Goal: Task Accomplishment & Management: Manage account settings

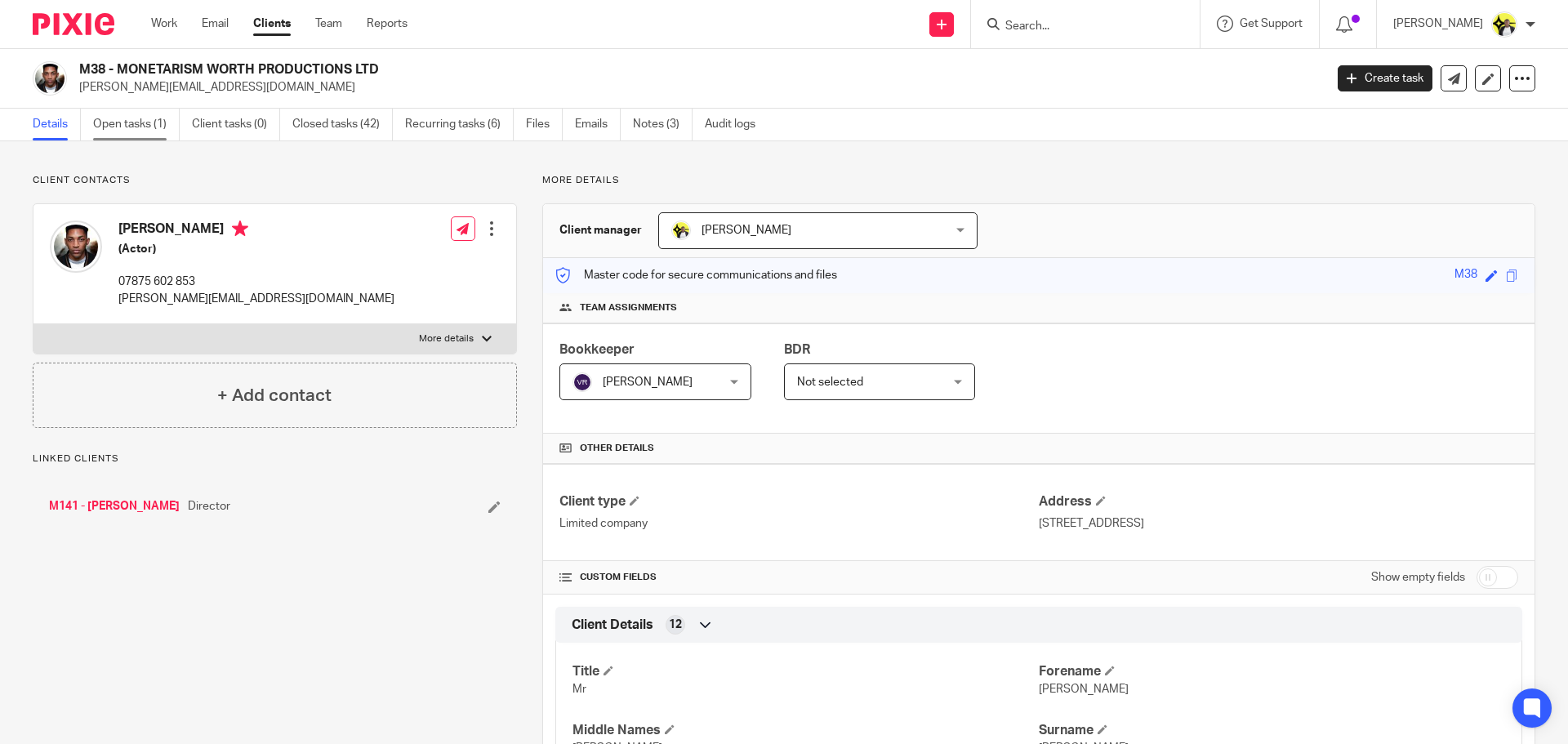
click at [139, 124] on link "Open tasks (1)" at bounding box center [137, 124] width 87 height 32
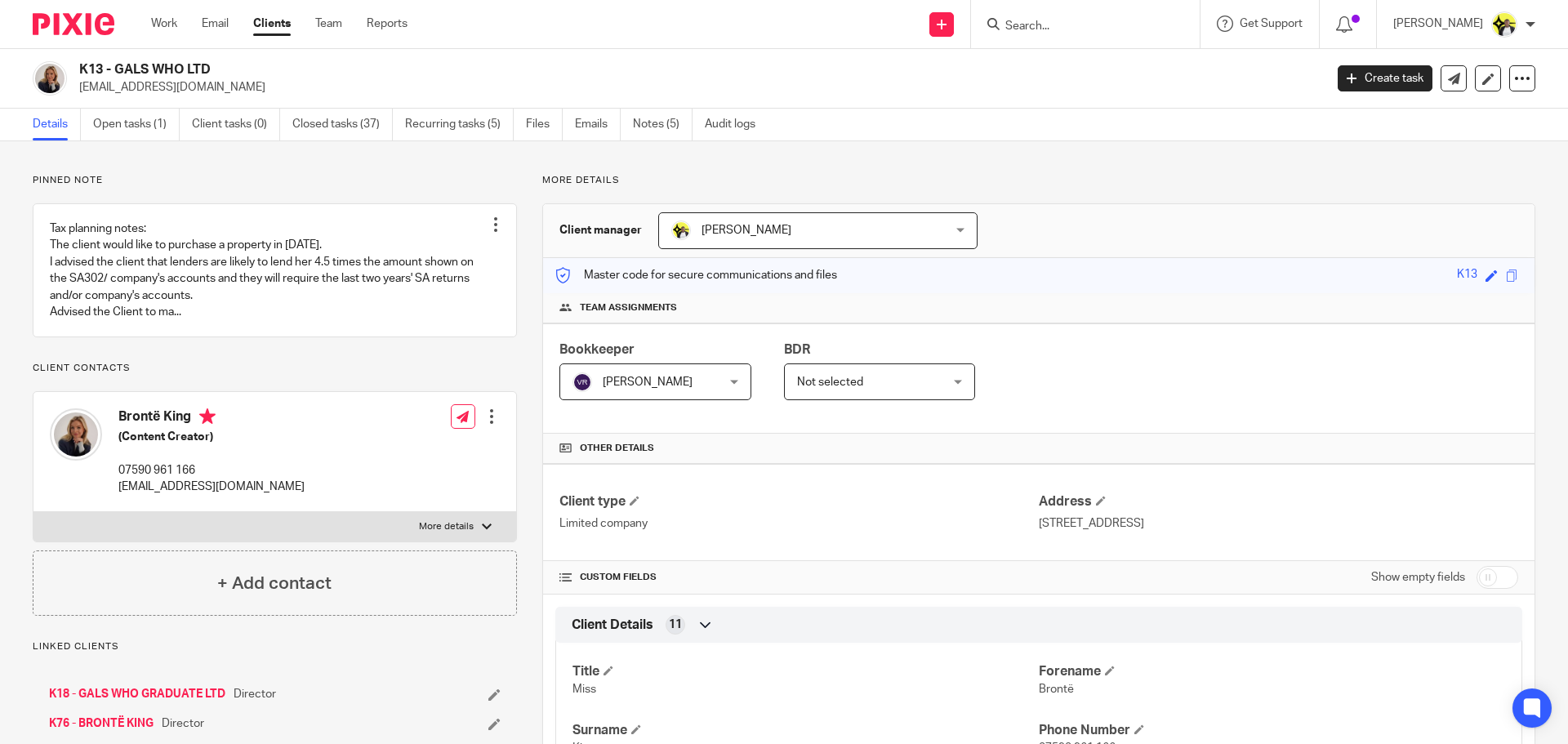
click at [1035, 24] on input "Search" at bounding box center [1077, 27] width 147 height 15
type input "e41"
click at [1095, 71] on link at bounding box center [1138, 71] width 276 height 38
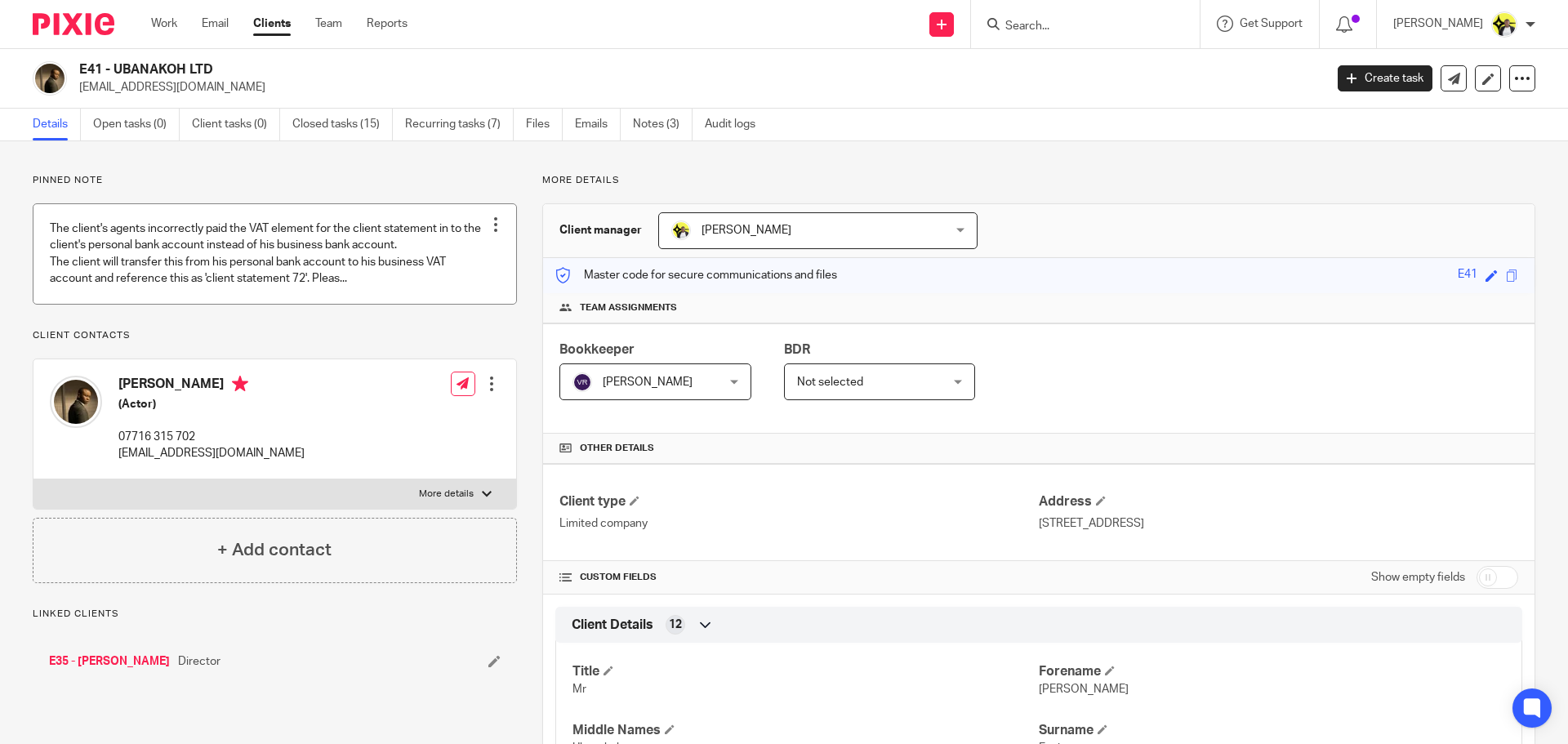
click at [285, 279] on link at bounding box center [275, 253] width 482 height 99
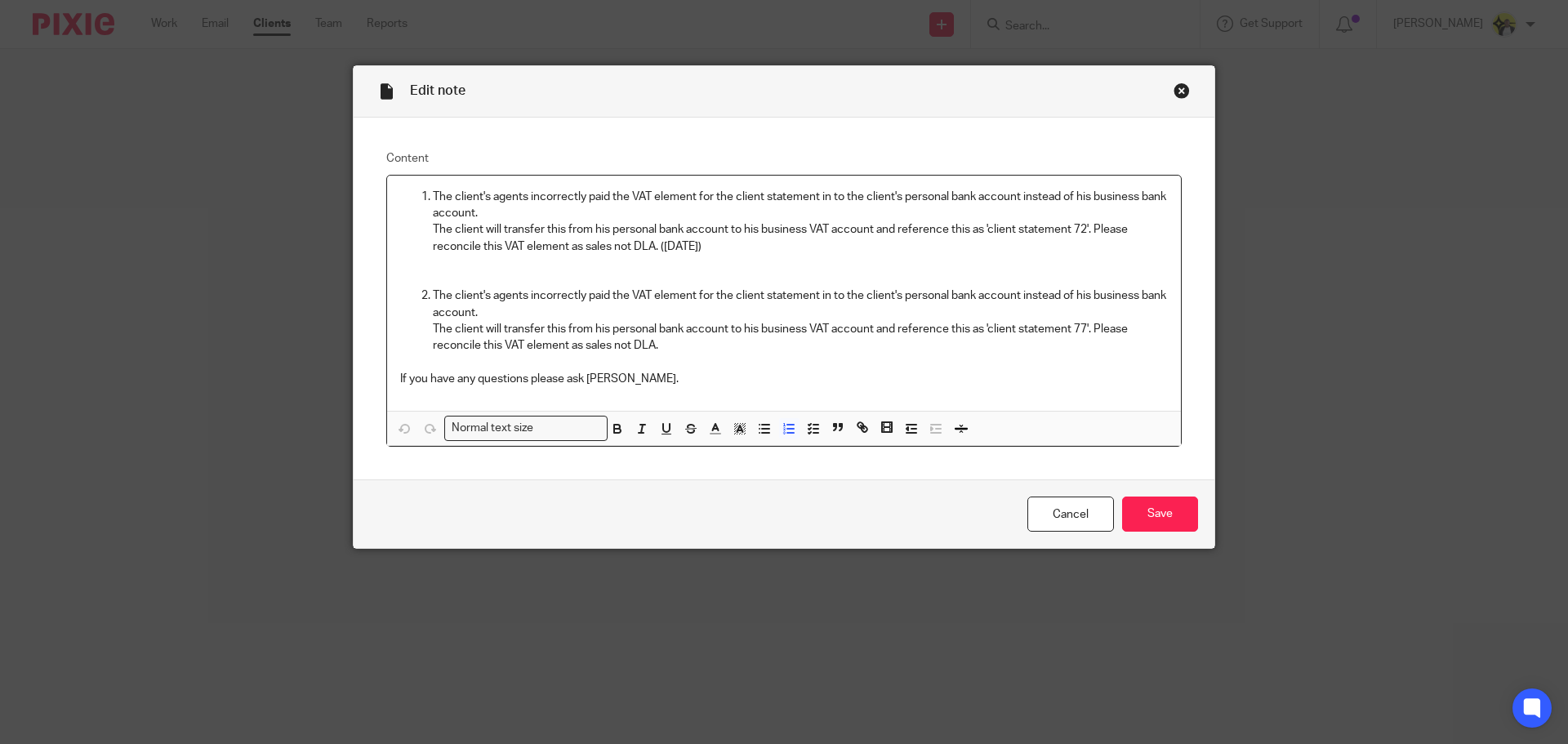
drag, startPoint x: 742, startPoint y: 251, endPoint x: 427, endPoint y: 196, distance: 319.8
click at [433, 196] on li "The client's agents incorrectly paid the VAT element for the client statement i…" at bounding box center [800, 221] width 735 height 66
click at [700, 380] on p "If you have any questions please ask Carine Thompson." at bounding box center [784, 379] width 768 height 16
drag, startPoint x: 699, startPoint y: 380, endPoint x: 406, endPoint y: 198, distance: 344.9
click at [406, 198] on div "The client's agents incorrectly paid the VAT element for the client statement i…" at bounding box center [784, 293] width 794 height 235
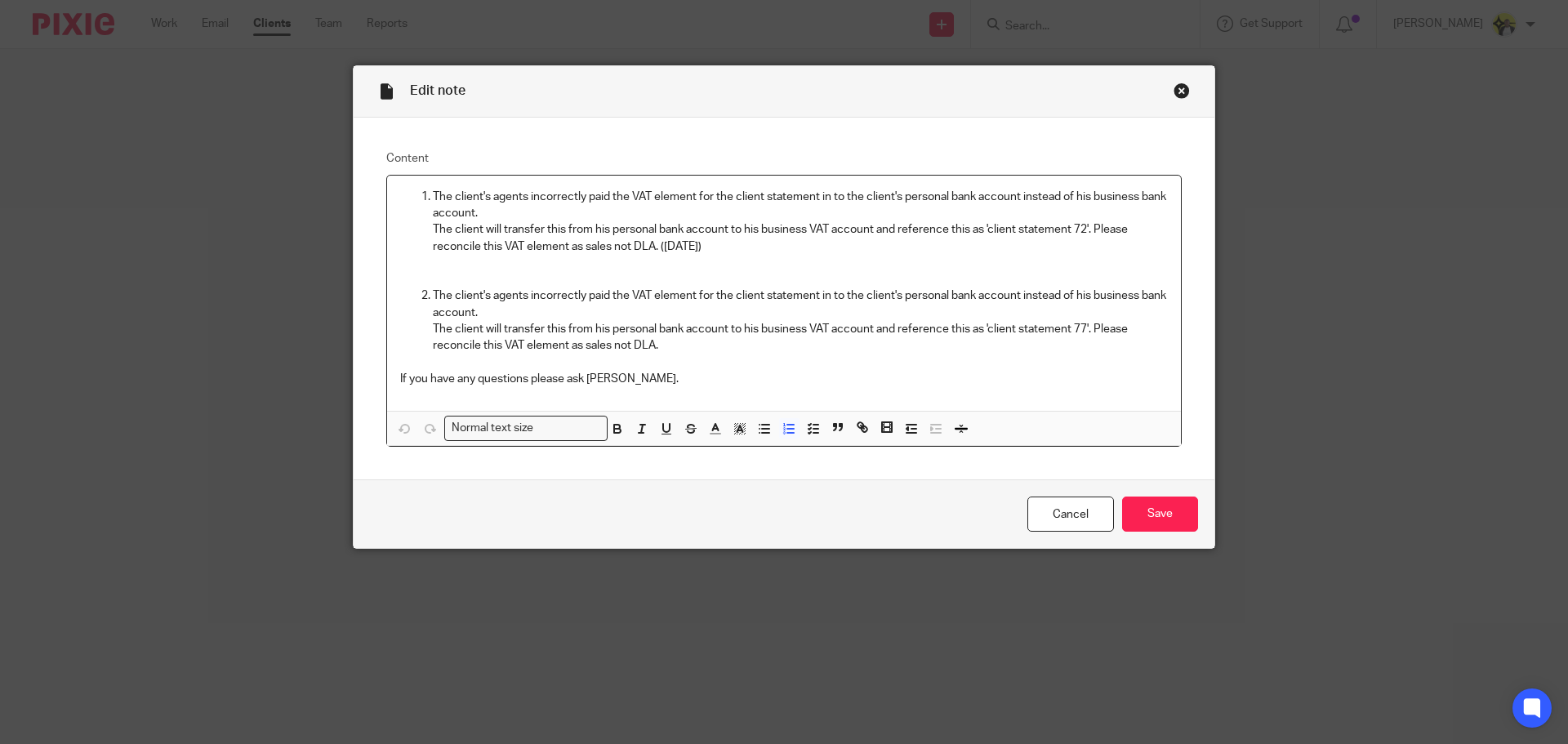
copy div "The client's agents incorrectly paid the VAT element for the client statement i…"
click at [754, 377] on p "If you have any questions please ask Carine Thompson." at bounding box center [784, 379] width 768 height 16
copy div "The client's agents incorrectly paid the VAT element for the client statement i…"
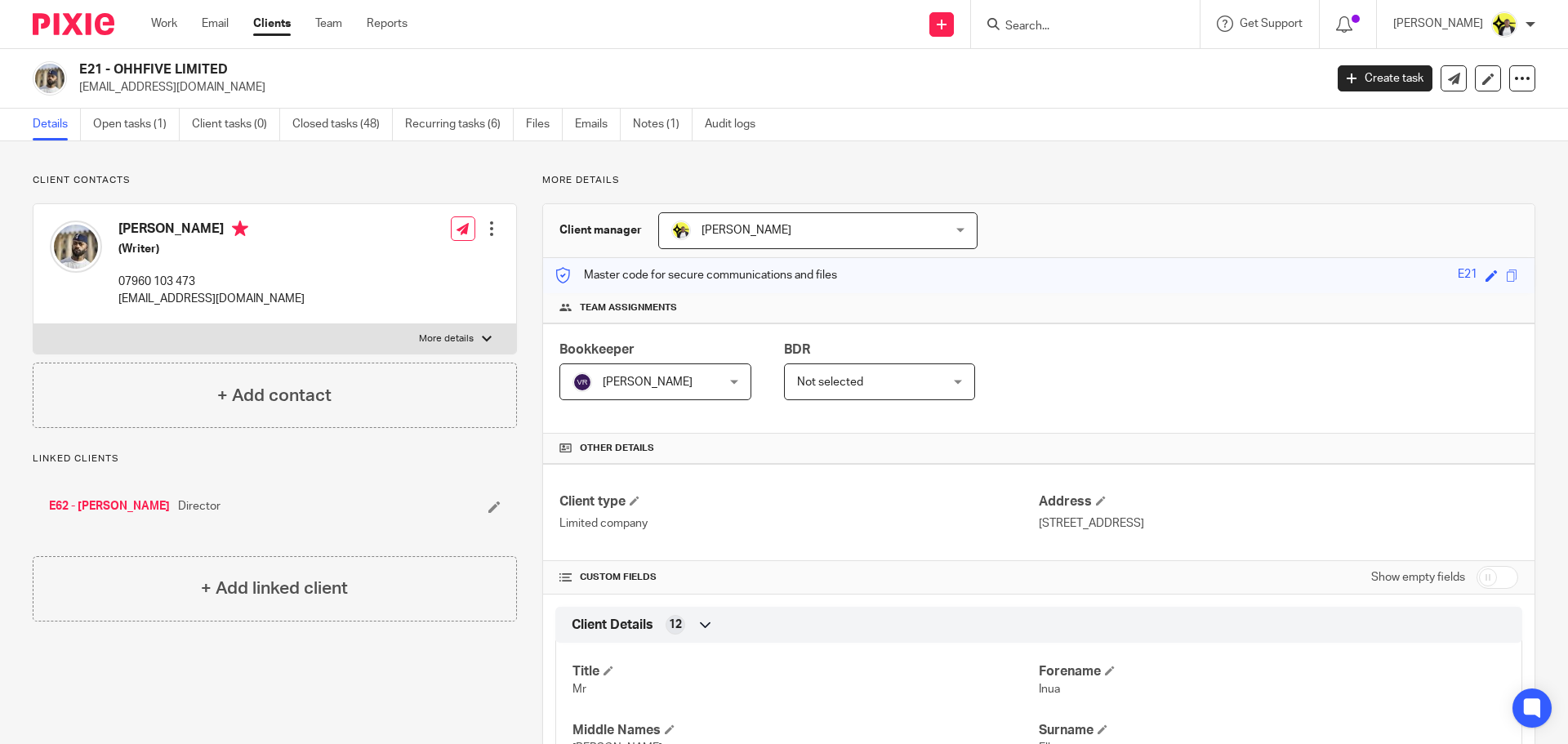
click at [1026, 24] on input "Search" at bounding box center [1077, 27] width 147 height 15
type input "e35"
click at [1059, 71] on link at bounding box center [1138, 71] width 276 height 38
click at [665, 121] on link "Notes (1)" at bounding box center [669, 124] width 59 height 32
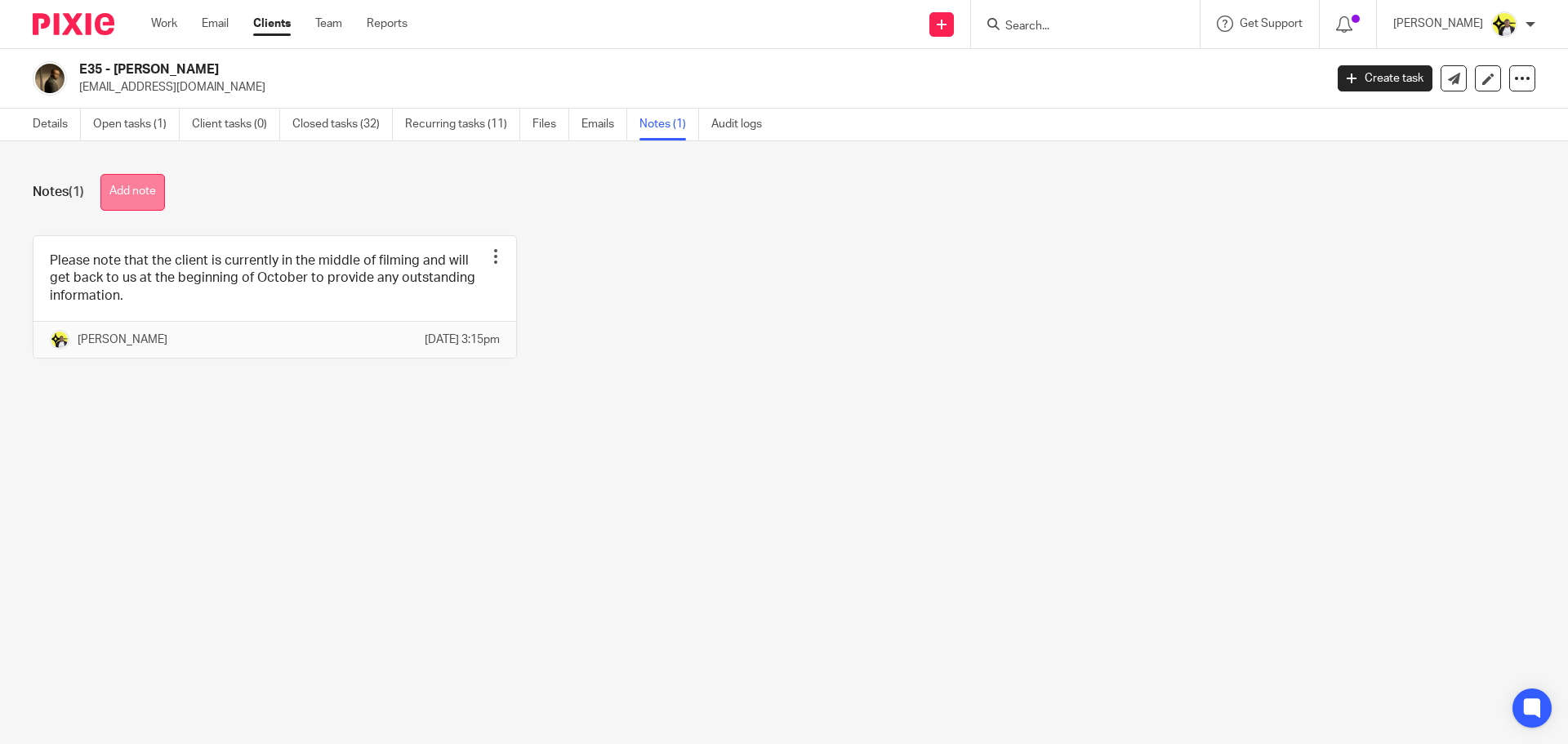
click at [148, 197] on button "Add note" at bounding box center [133, 192] width 64 height 37
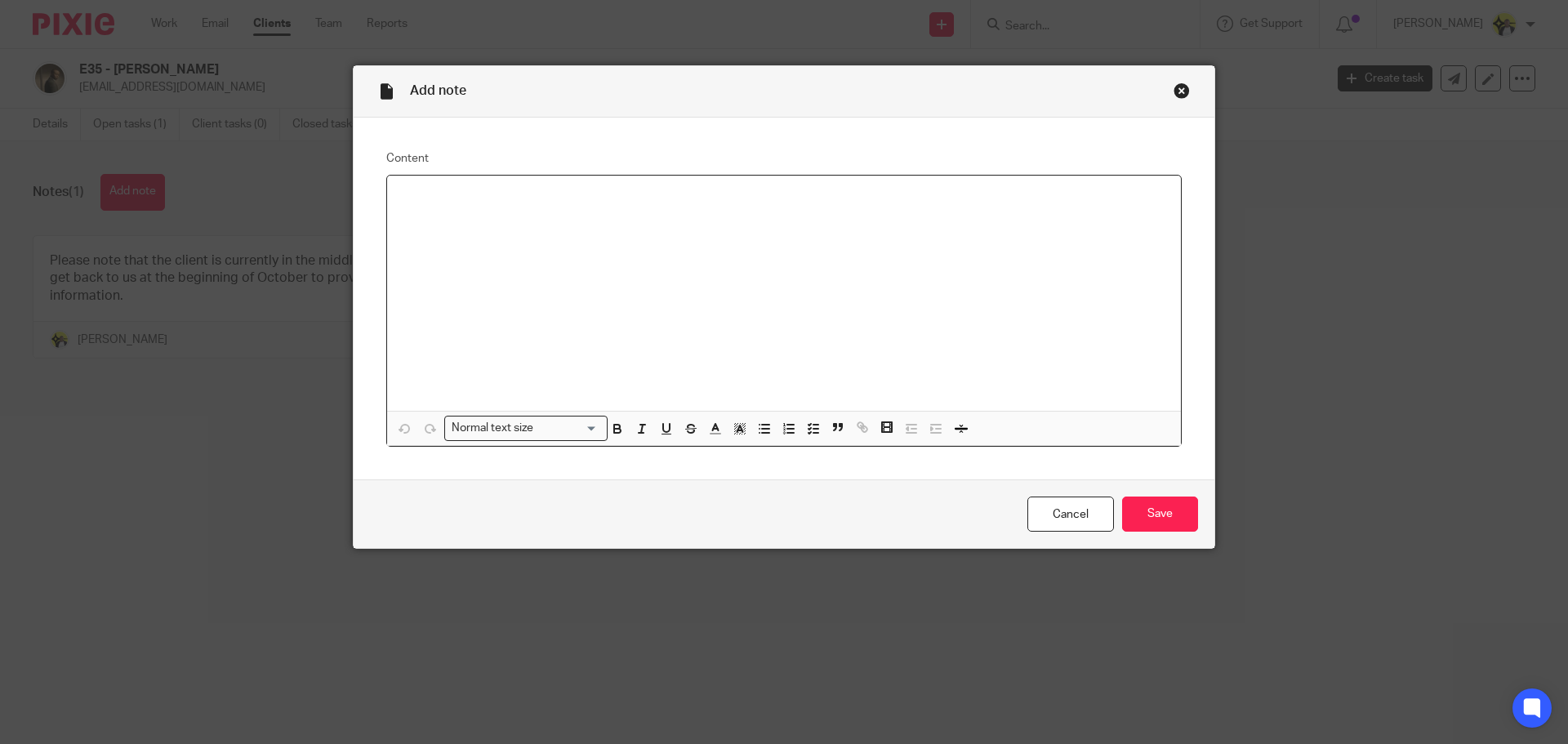
click at [440, 212] on div at bounding box center [784, 293] width 794 height 235
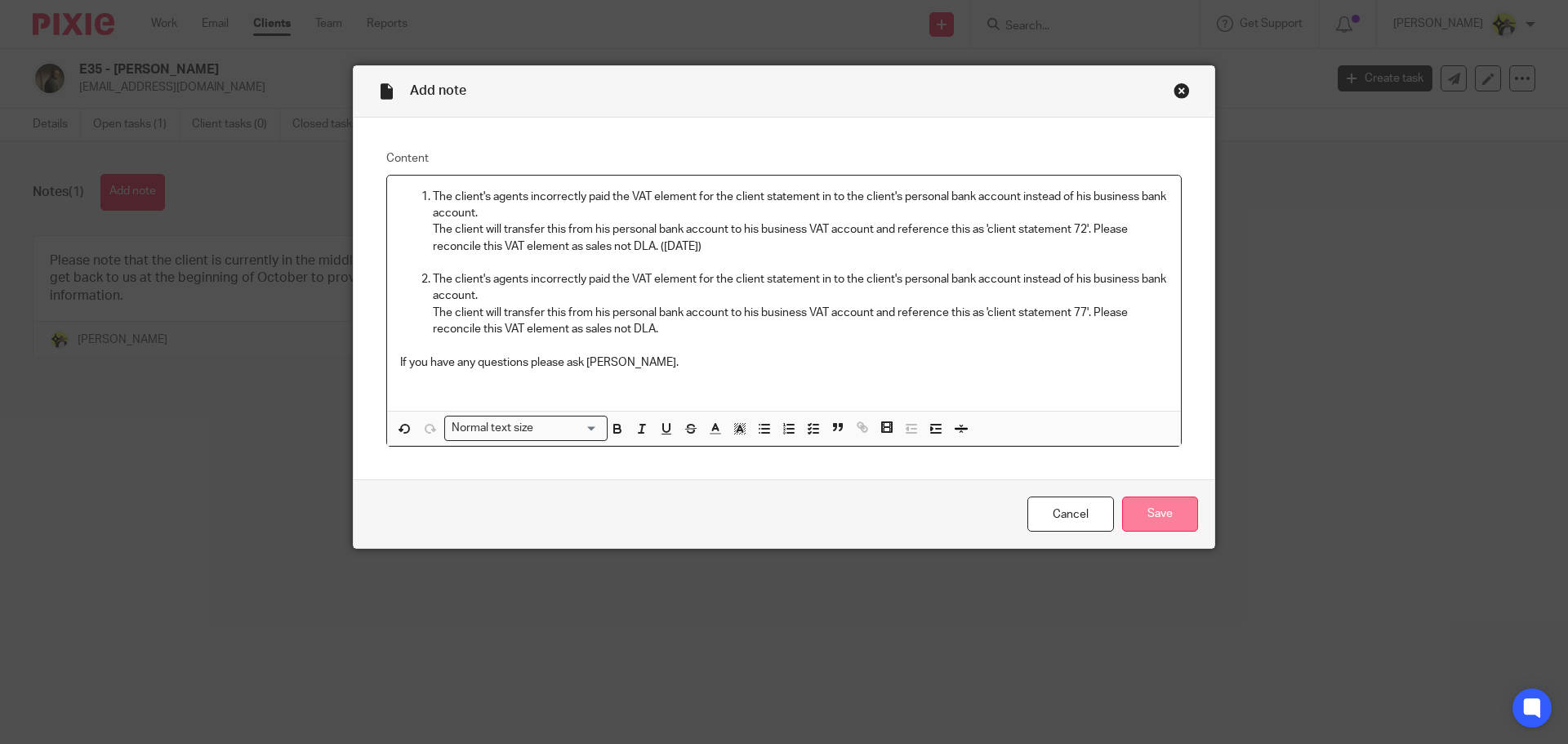
click at [1133, 517] on input "Save" at bounding box center [1159, 513] width 76 height 35
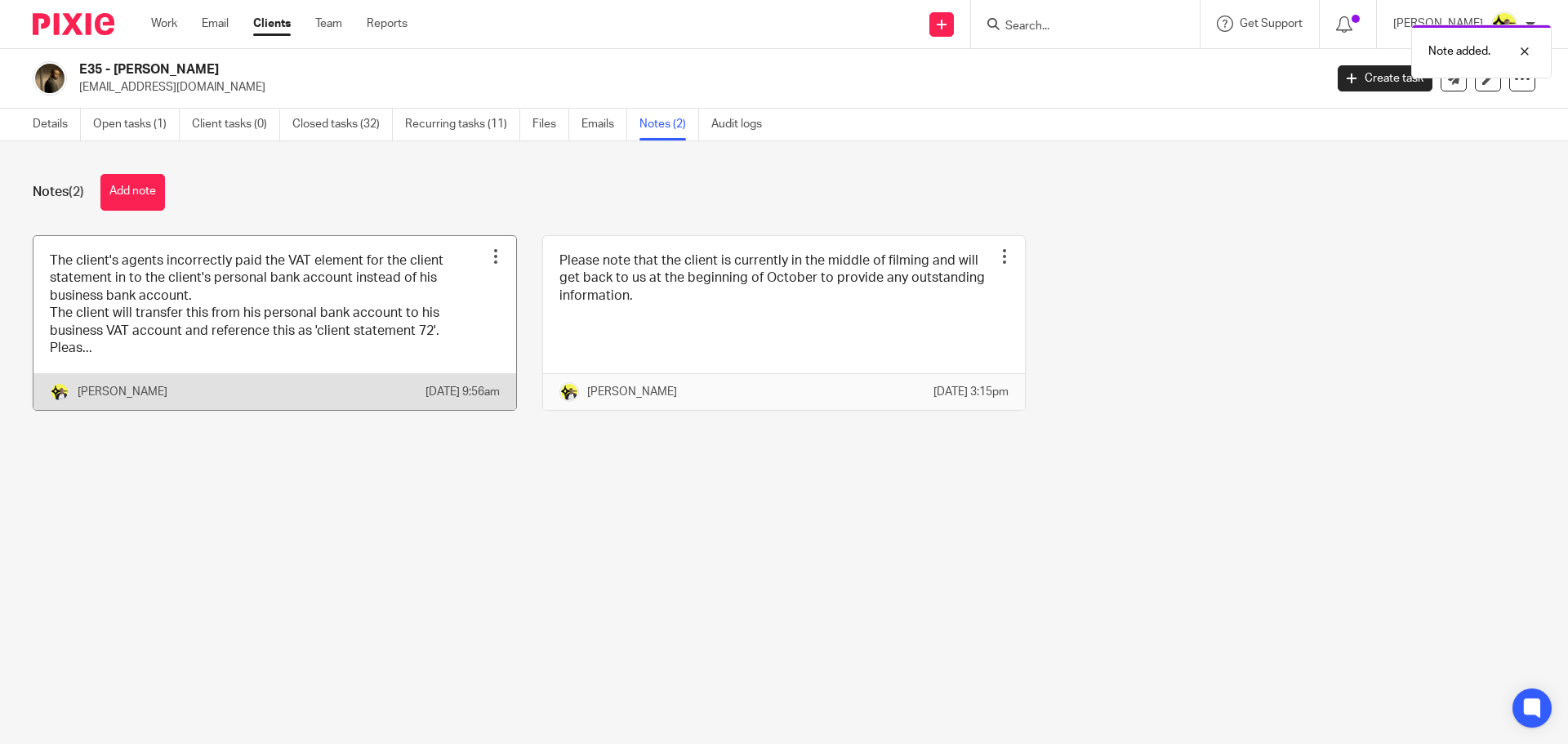
click at [490, 255] on div at bounding box center [495, 256] width 16 height 16
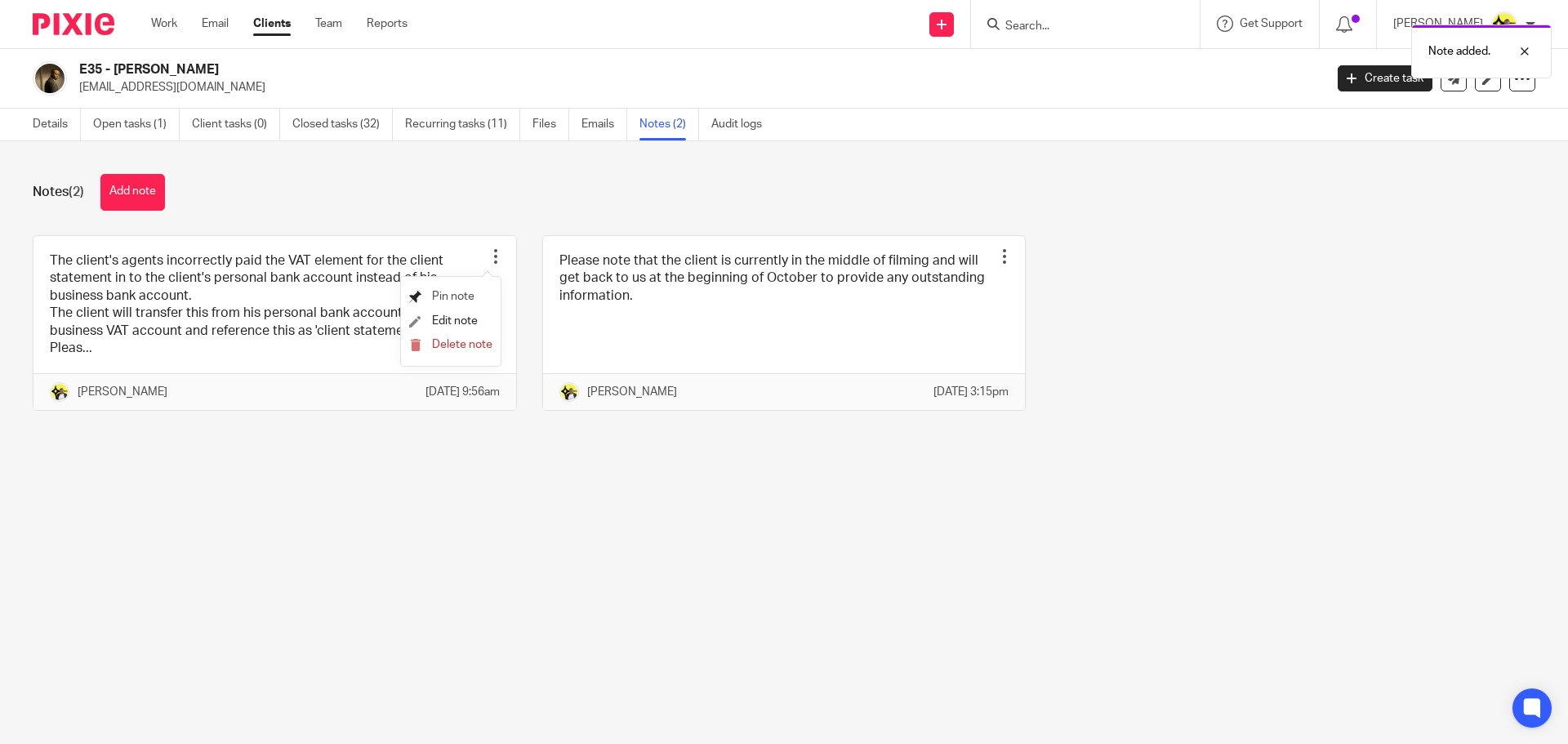
click at [449, 298] on span "Pin note" at bounding box center [453, 297] width 42 height 11
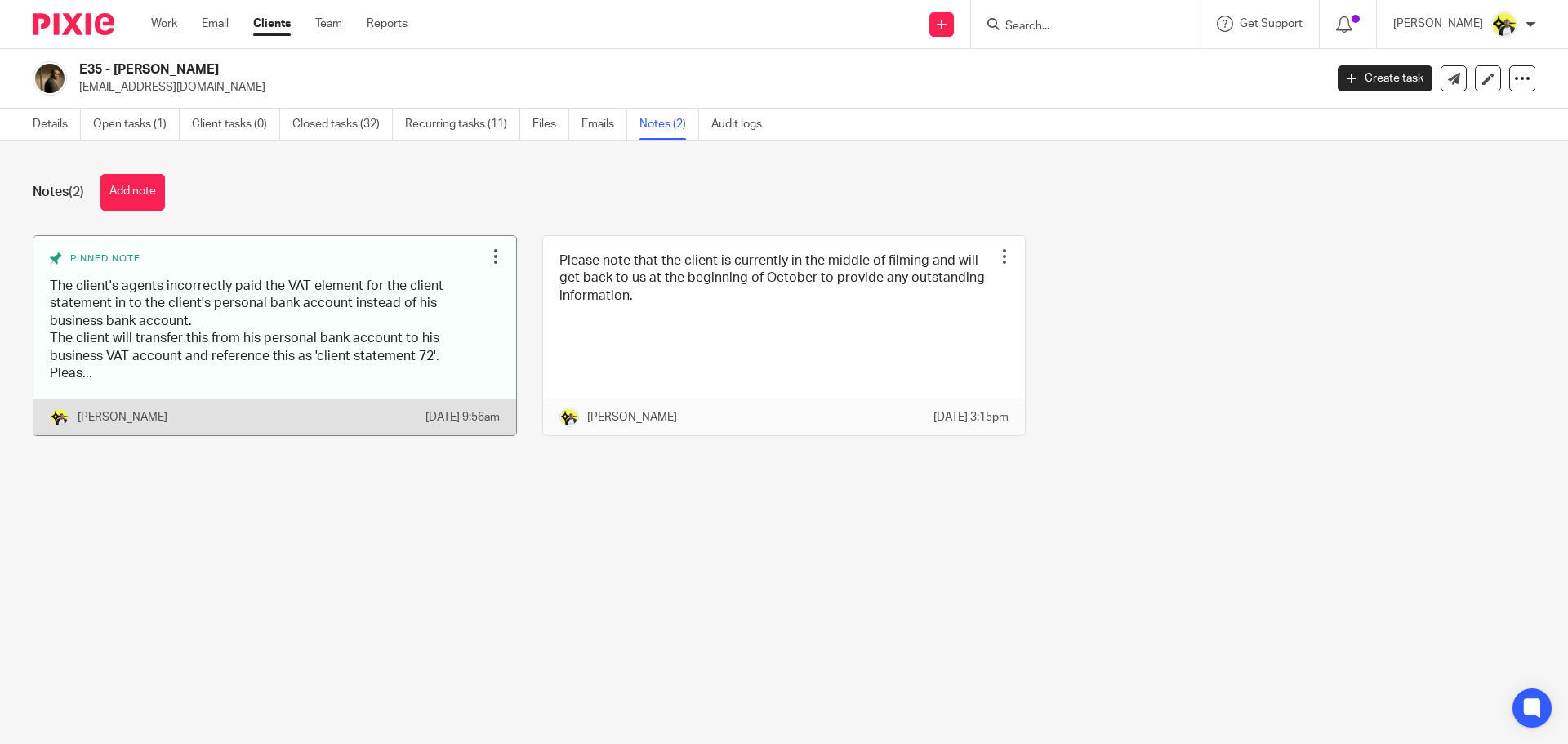
click at [489, 258] on div at bounding box center [495, 256] width 16 height 16
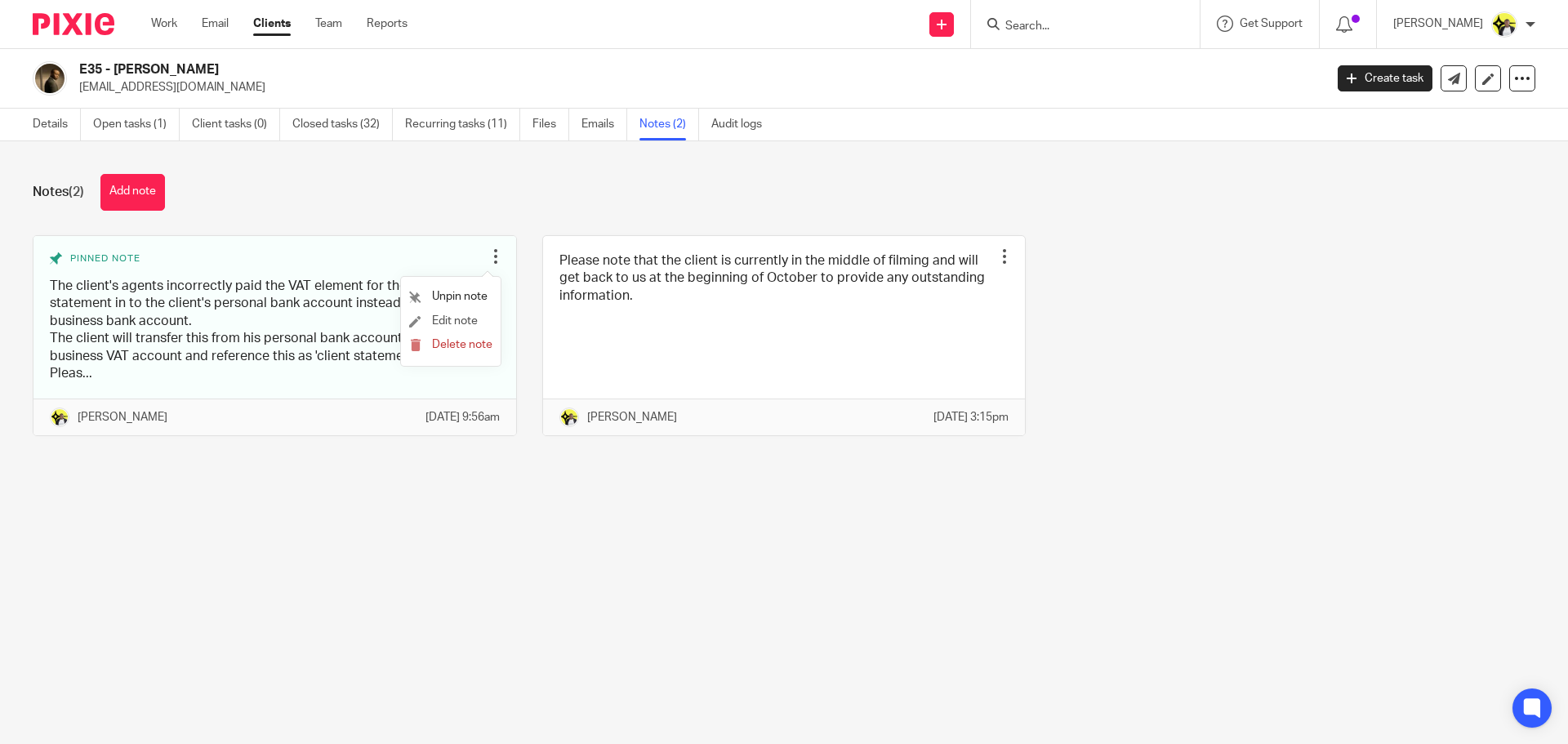
click at [464, 314] on li "Edit note" at bounding box center [450, 322] width 83 height 24
click at [463, 318] on span "Edit note" at bounding box center [455, 321] width 46 height 11
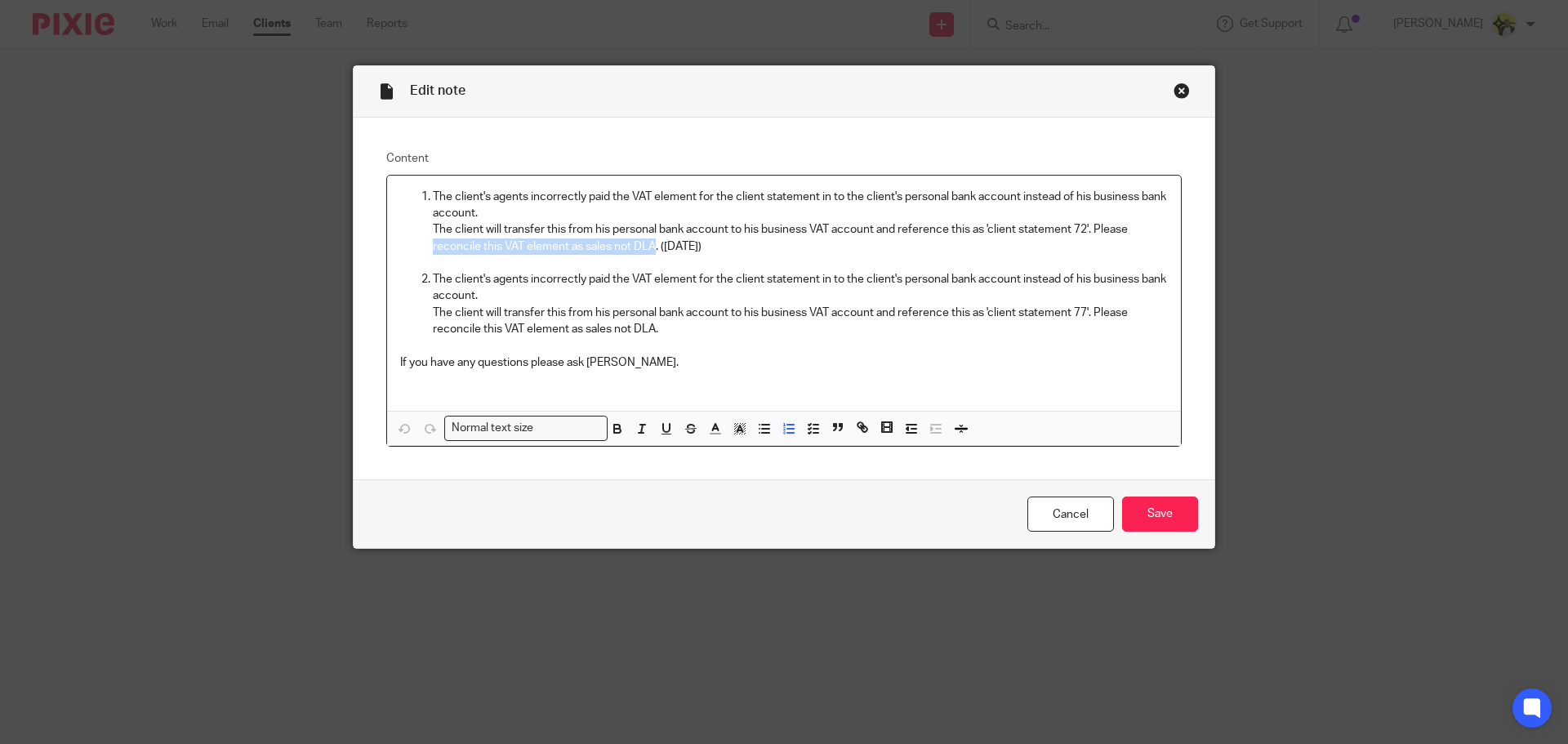
drag, startPoint x: 652, startPoint y: 248, endPoint x: 427, endPoint y: 249, distance: 225.0
click at [433, 249] on p "The client will transfer this from his personal bank account to his business VA…" at bounding box center [800, 238] width 735 height 34
drag, startPoint x: 706, startPoint y: 247, endPoint x: 1091, endPoint y: 231, distance: 385.3
click at [1091, 231] on p "The client will transfer this from his personal bank account to his business VA…" at bounding box center [800, 238] width 735 height 34
copy p "Please do not include this payment in the client's personal VAT return"
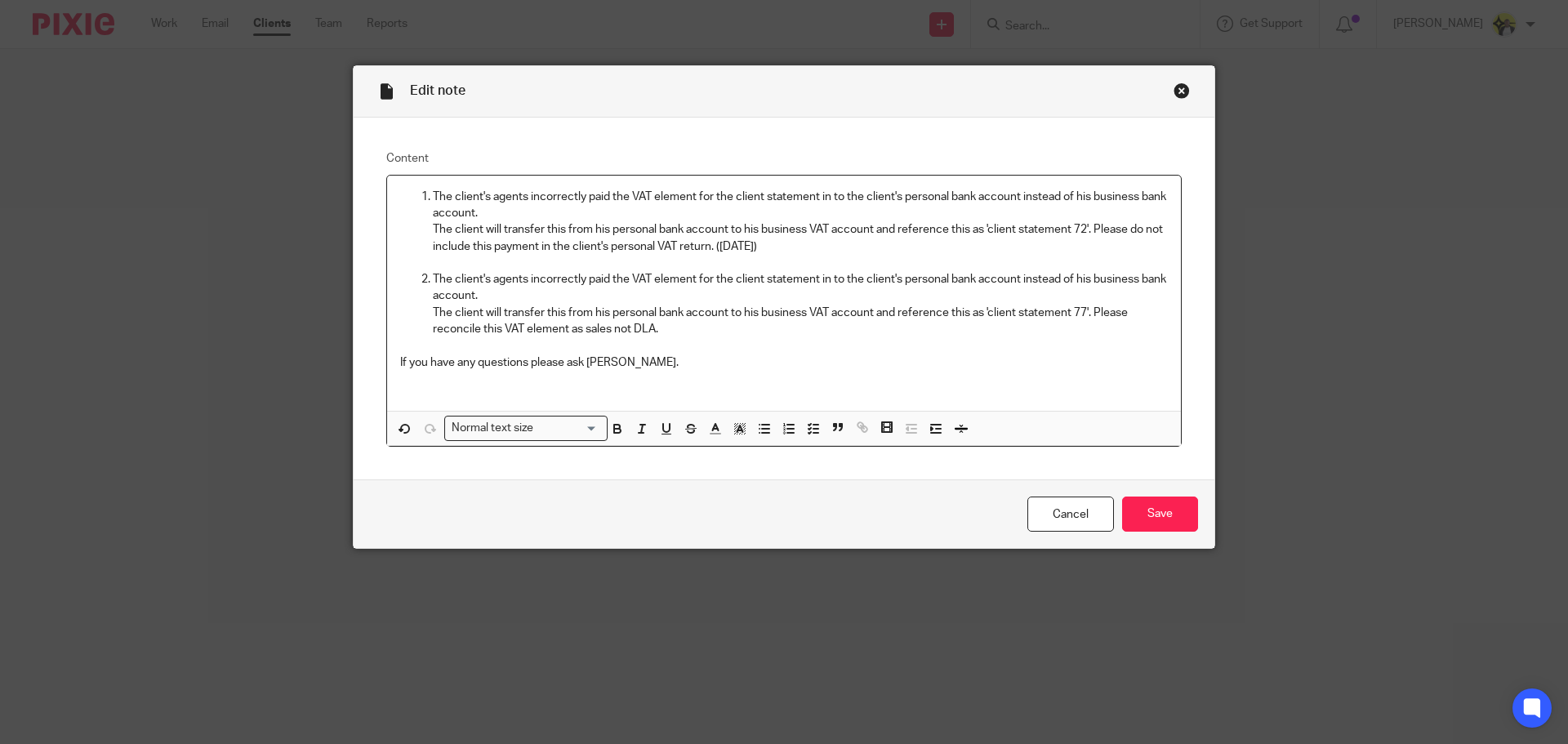
drag, startPoint x: 598, startPoint y: 351, endPoint x: 626, endPoint y: 343, distance: 29.1
click at [599, 351] on p at bounding box center [784, 345] width 768 height 16
drag, startPoint x: 649, startPoint y: 329, endPoint x: 1091, endPoint y: 307, distance: 442.5
click at [1091, 307] on p "The client will transfer this from his personal bank account to his business VA…" at bounding box center [800, 321] width 735 height 34
drag, startPoint x: 1022, startPoint y: 362, endPoint x: 1008, endPoint y: 368, distance: 15.2
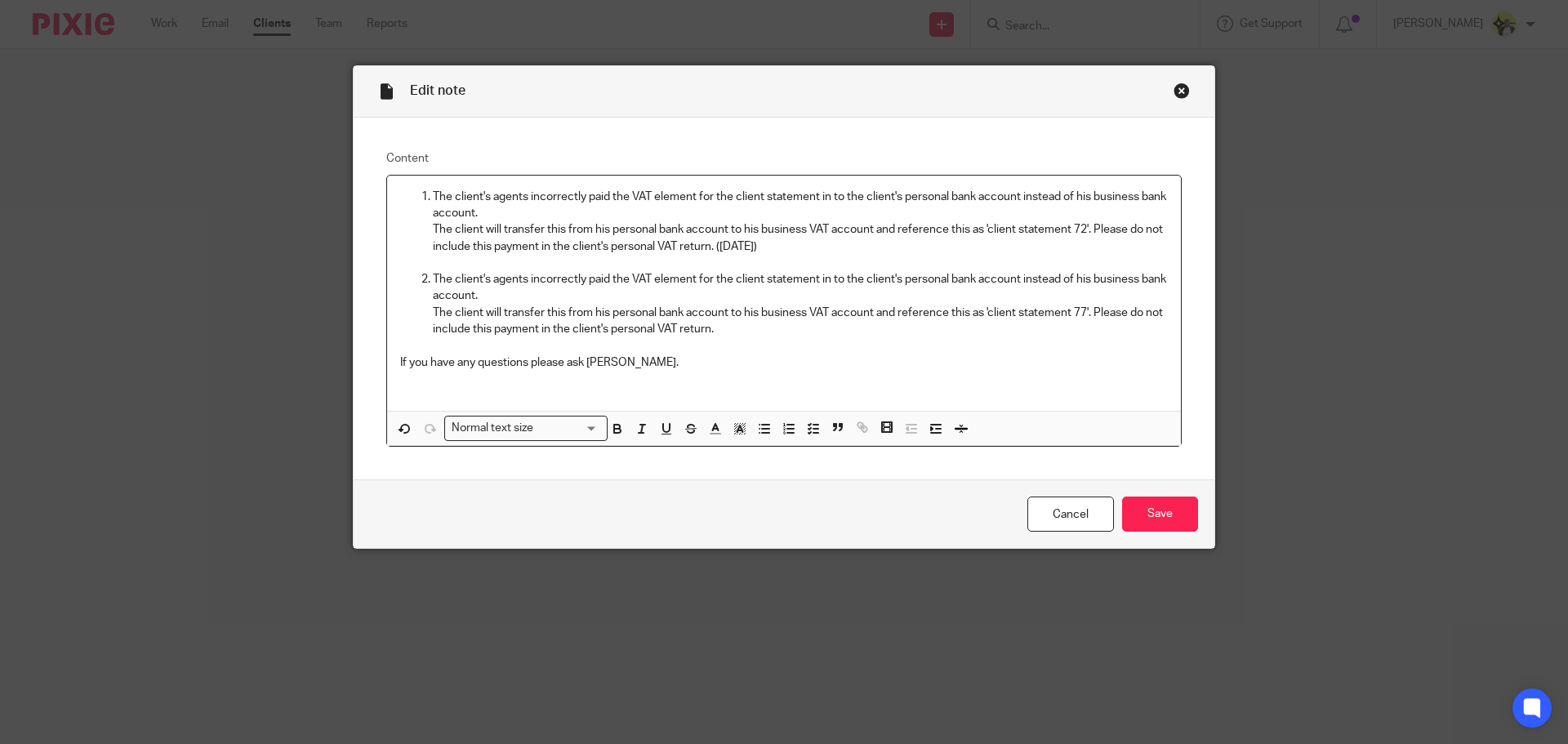
click at [1018, 363] on p "If you have any questions please ask [PERSON_NAME]." at bounding box center [784, 362] width 768 height 16
click at [1131, 511] on input "Save" at bounding box center [1159, 513] width 76 height 35
